Goal: Information Seeking & Learning: Learn about a topic

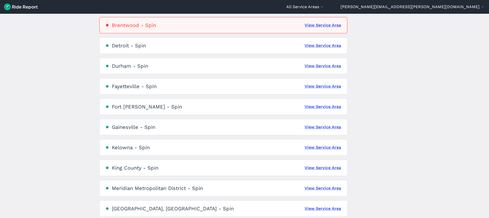
scroll to position [202, 0]
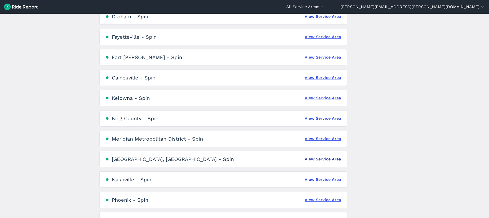
click at [326, 160] on link "View Service Area" at bounding box center [323, 159] width 36 height 6
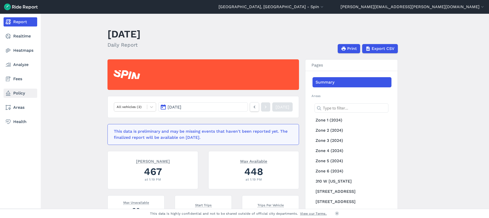
click at [18, 95] on link "Policy" at bounding box center [21, 93] width 34 height 9
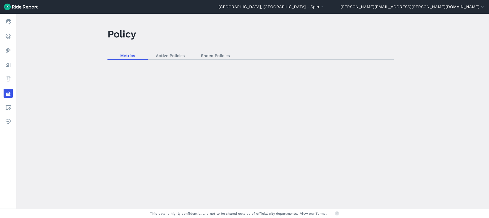
click at [178, 57] on link "Active Policies" at bounding box center [170, 56] width 45 height 8
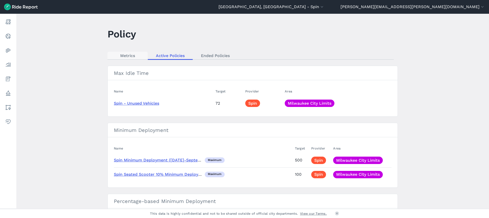
click at [136, 54] on link "Metrics" at bounding box center [127, 56] width 40 height 8
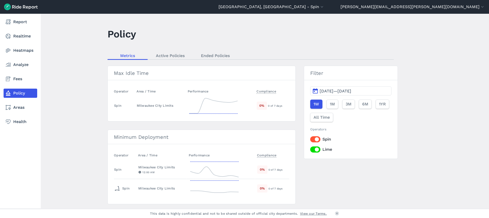
drag, startPoint x: 16, startPoint y: 37, endPoint x: 34, endPoint y: 42, distance: 19.0
click at [16, 37] on link "Realtime" at bounding box center [21, 36] width 34 height 9
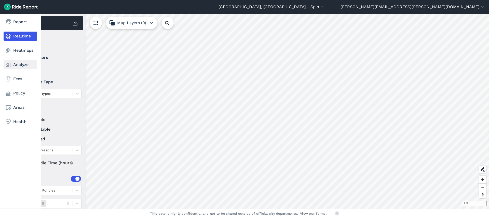
click at [20, 67] on link "Analyze" at bounding box center [21, 64] width 34 height 9
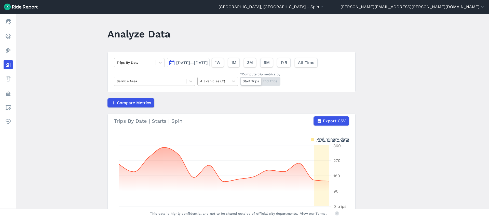
click at [212, 77] on div "All vehicles (2)" at bounding box center [217, 81] width 41 height 9
click at [213, 77] on div "All vehicles (2)" at bounding box center [213, 81] width 31 height 8
click at [149, 60] on div at bounding box center [135, 63] width 36 height 6
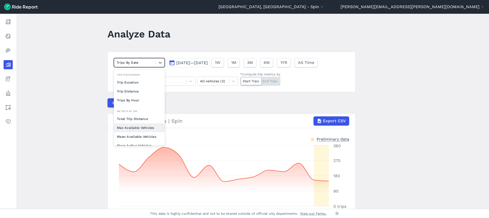
click at [151, 128] on div "Max Available Vehicles" at bounding box center [139, 127] width 51 height 9
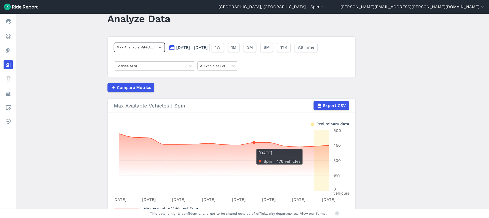
scroll to position [37, 0]
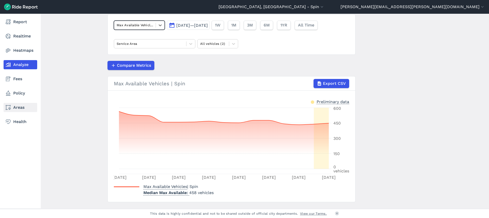
click at [16, 106] on link "Areas" at bounding box center [21, 107] width 34 height 9
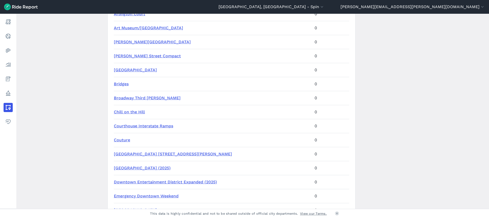
scroll to position [231, 0]
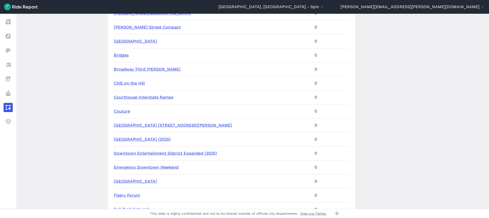
click at [168, 123] on link "[GEOGRAPHIC_DATA] [STREET_ADDRESS][PERSON_NAME]" at bounding box center [173, 125] width 118 height 5
